Goal: Task Accomplishment & Management: Manage account settings

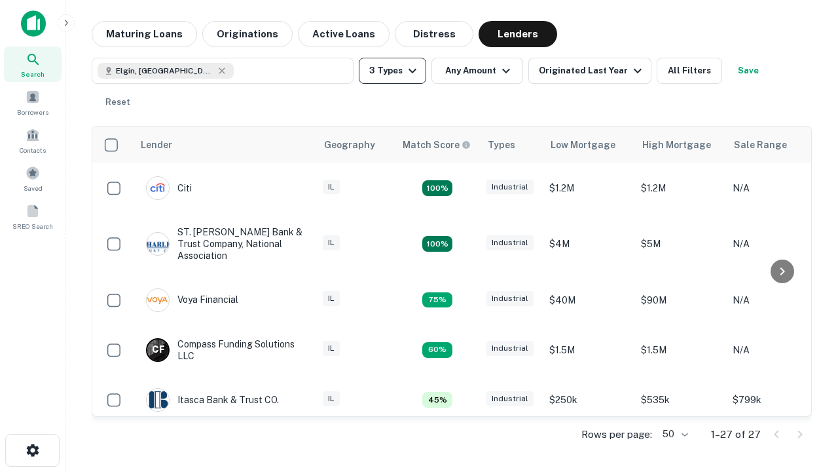
click at [392, 71] on button "3 Types" at bounding box center [392, 71] width 67 height 26
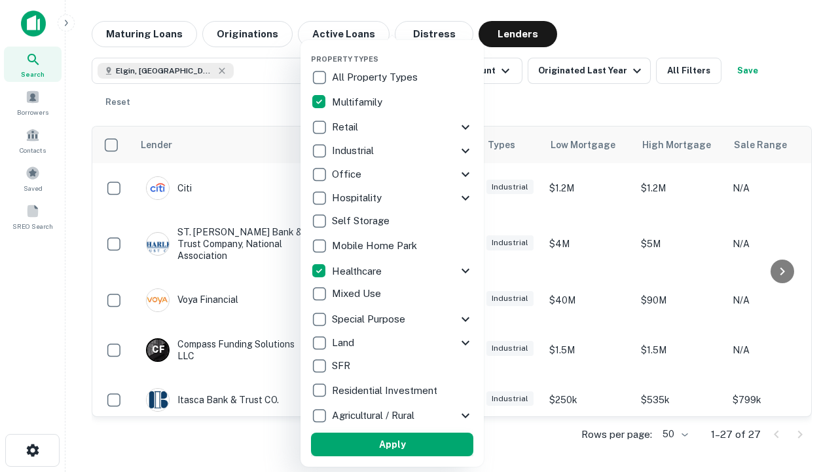
click at [392, 444] on button "Apply" at bounding box center [392, 444] width 162 height 24
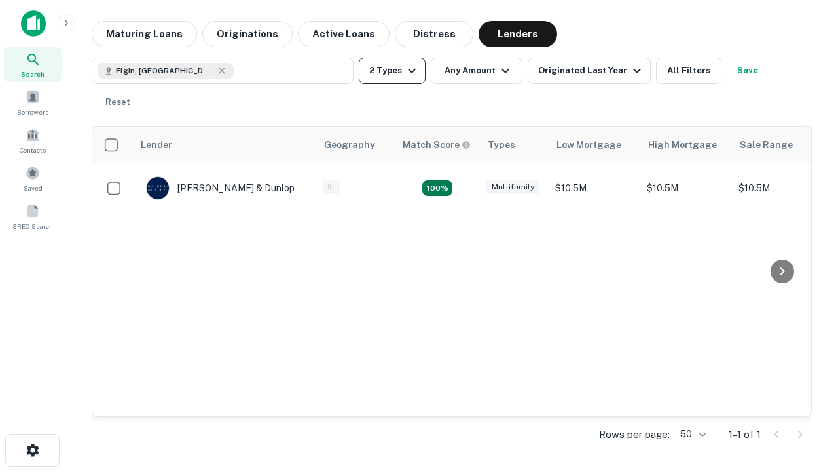
click at [392, 71] on button "2 Types" at bounding box center [392, 71] width 67 height 26
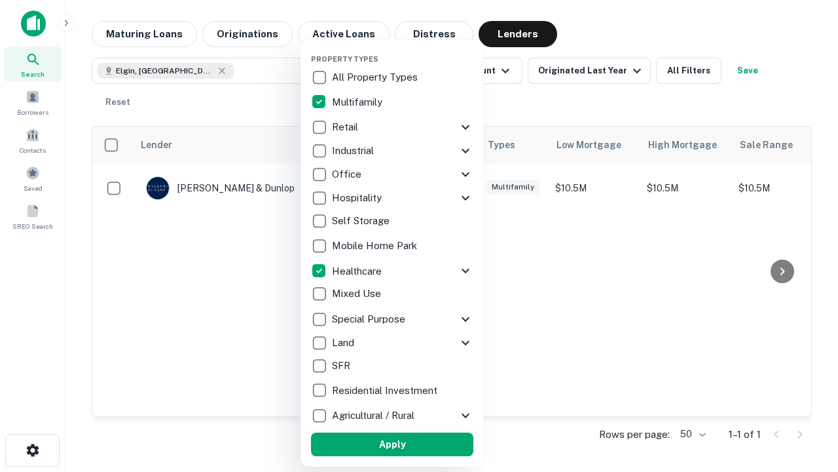
click at [416, 444] on button "Apply" at bounding box center [392, 444] width 162 height 24
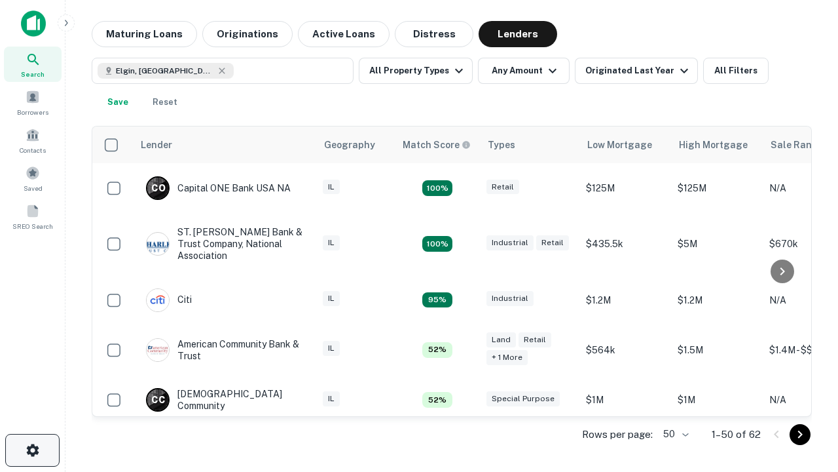
click at [32, 450] on icon "button" at bounding box center [33, 450] width 16 height 16
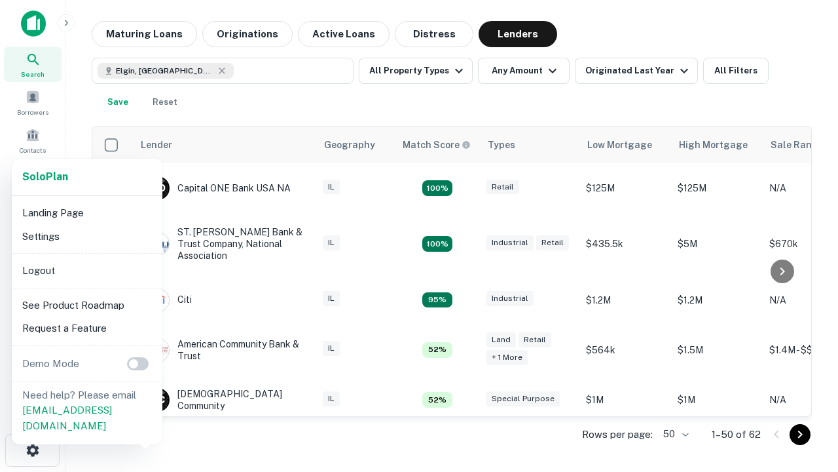
click at [86, 270] on li "Logout" at bounding box center [87, 271] width 140 height 24
